Goal: Find specific page/section: Find specific page/section

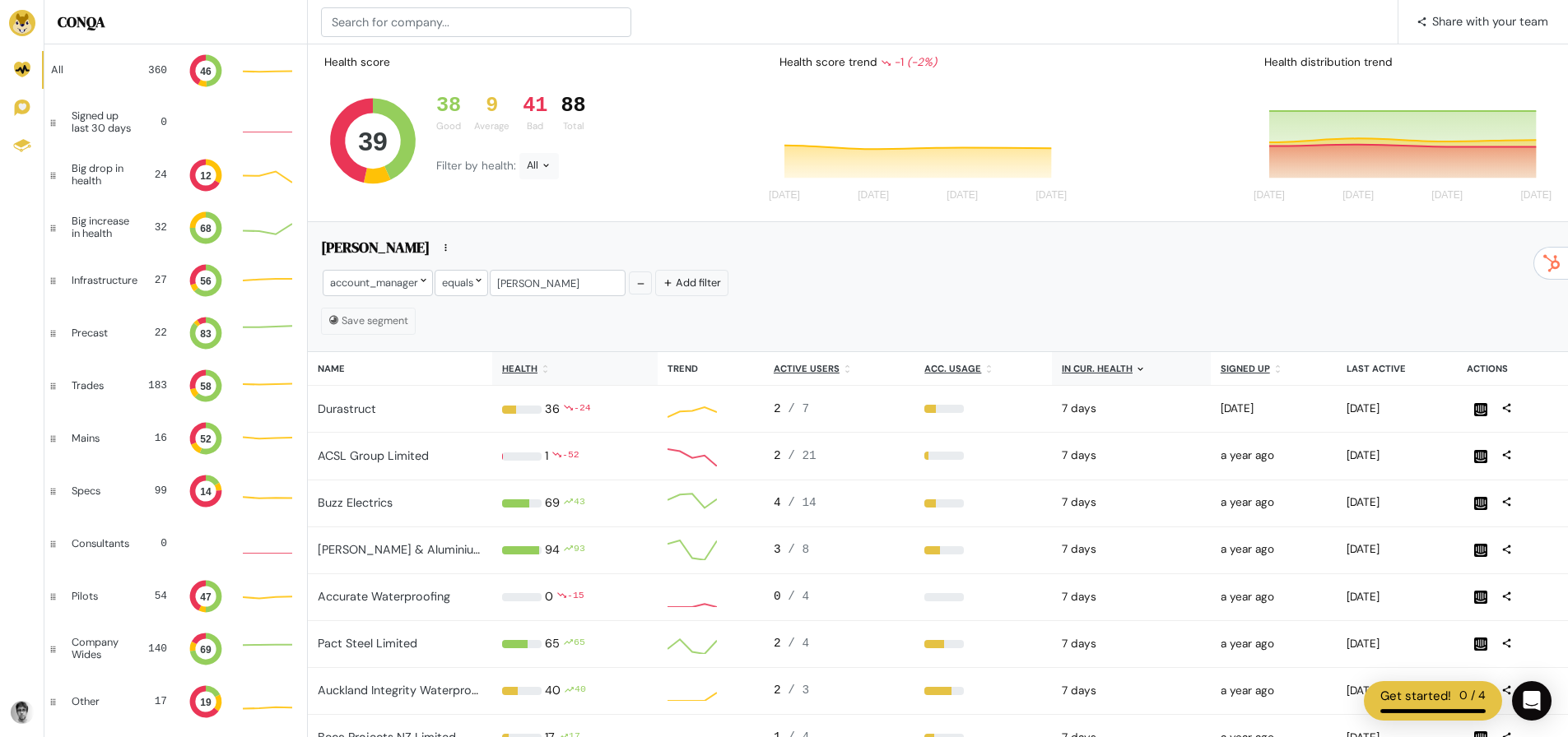
click at [528, 369] on u "Health" at bounding box center [520, 369] width 36 height 12
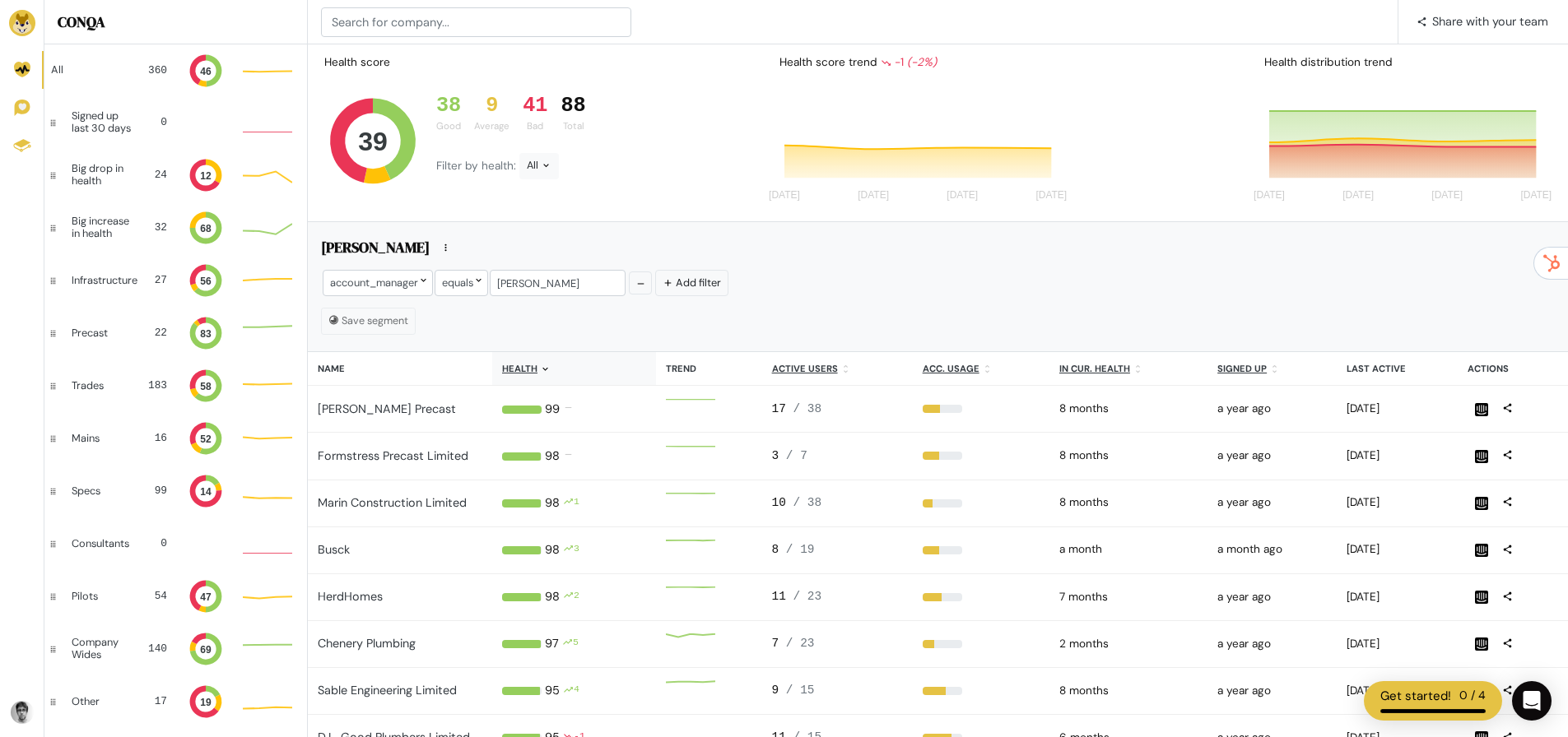
click at [530, 368] on u "Health" at bounding box center [520, 369] width 36 height 12
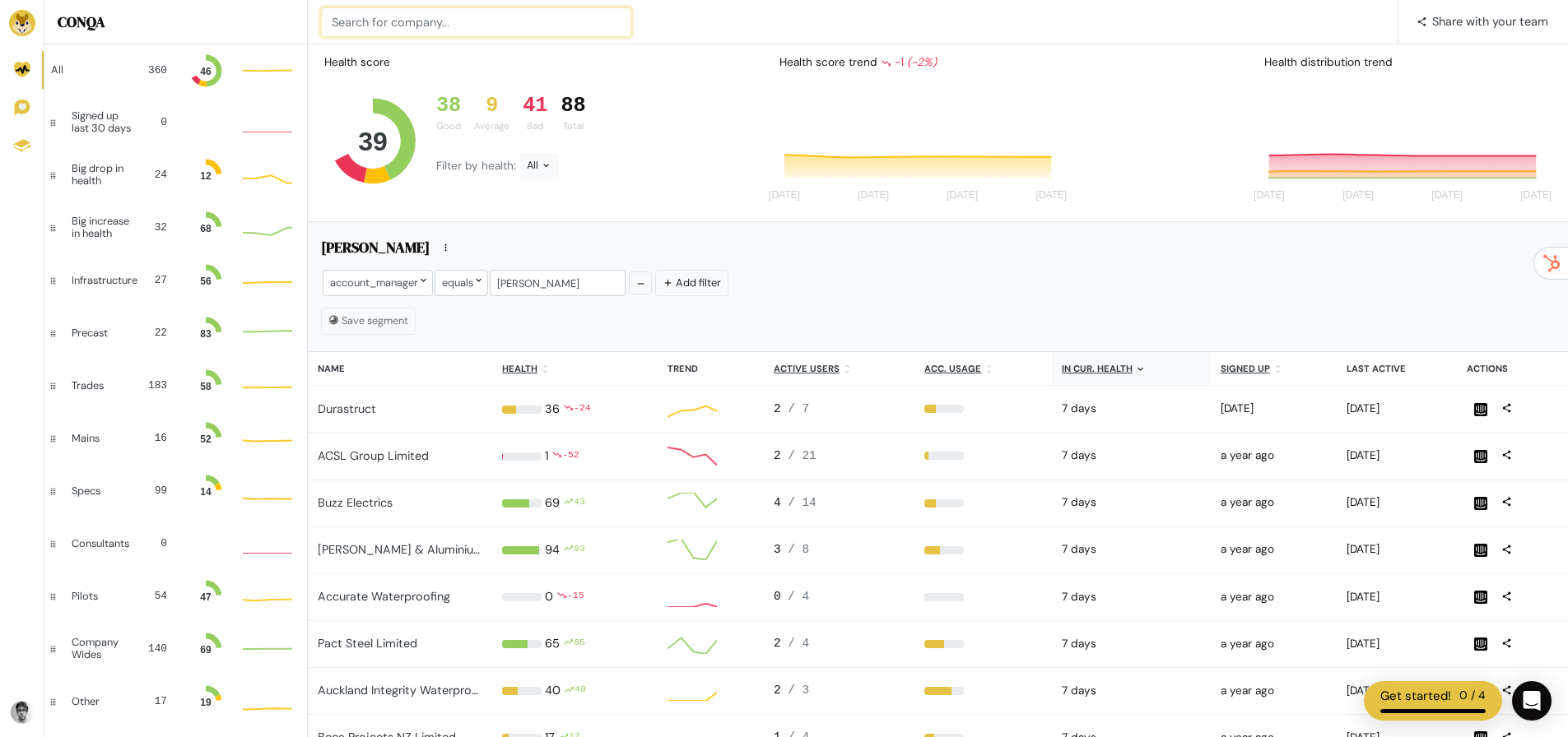
click at [389, 31] on input at bounding box center [475, 22] width 310 height 30
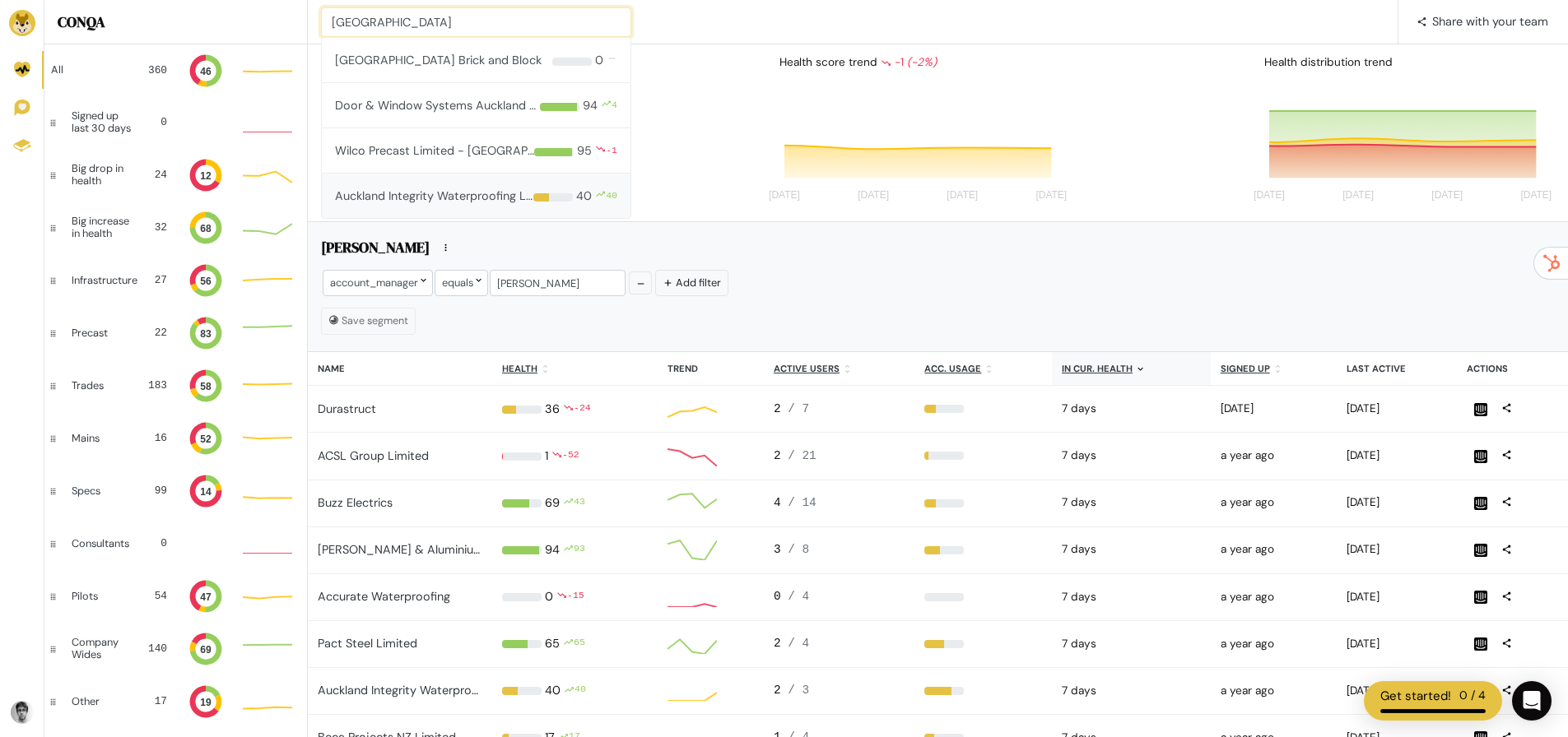
type input "[GEOGRAPHIC_DATA]"
